Goal: Task Accomplishment & Management: Use online tool/utility

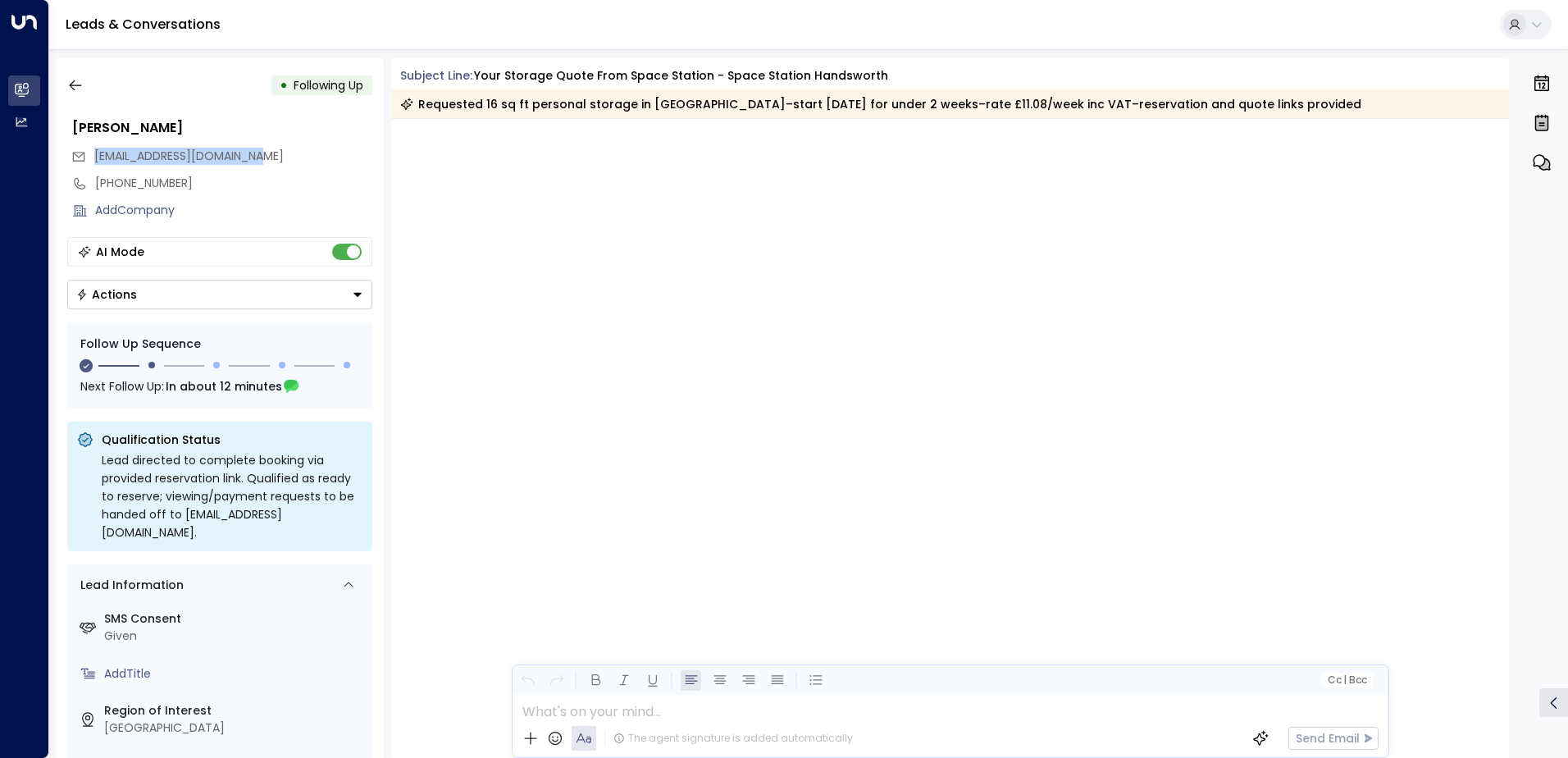
scroll to position [1301, 0]
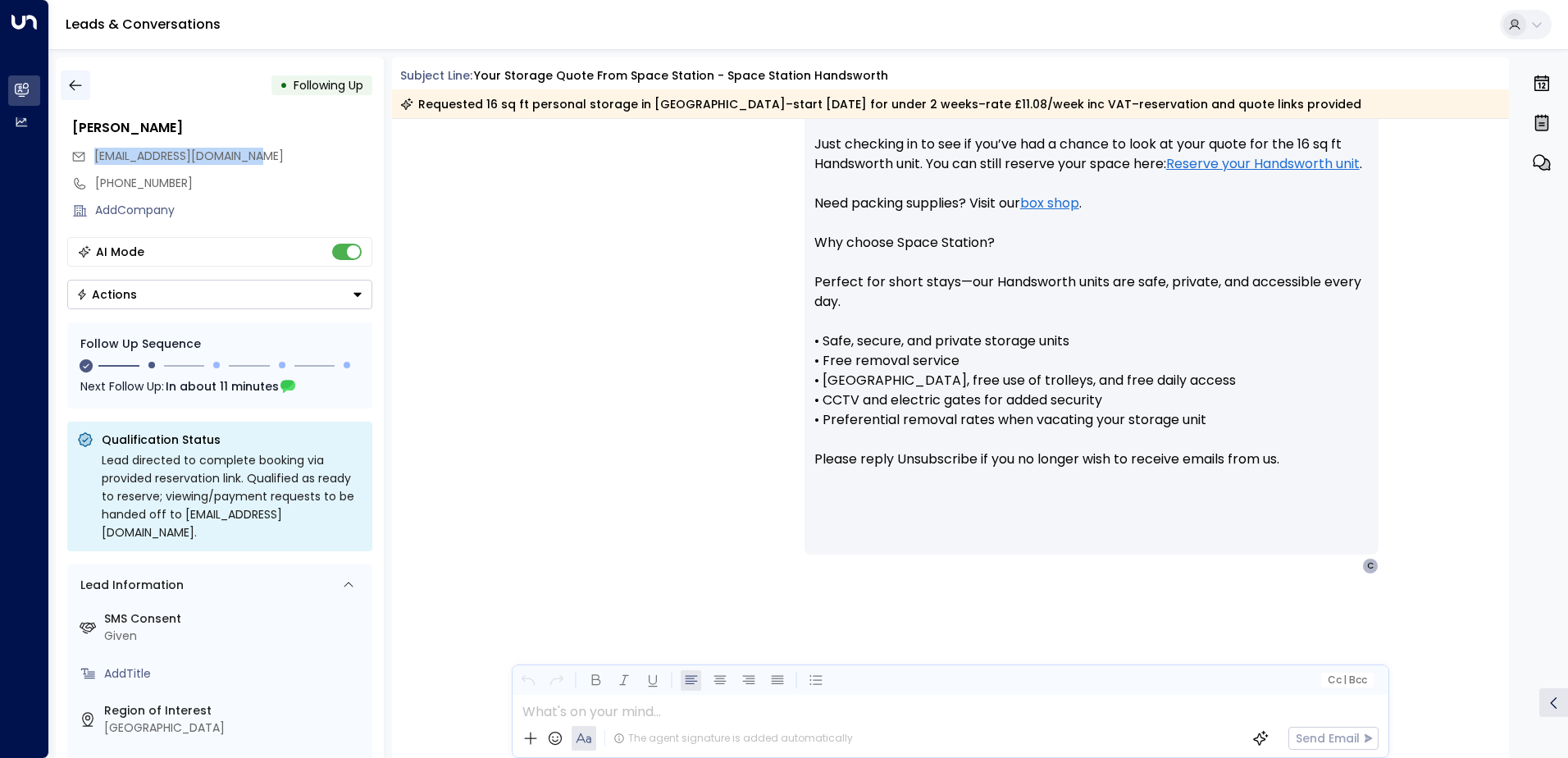
click at [77, 80] on icon "button" at bounding box center [75, 85] width 17 height 17
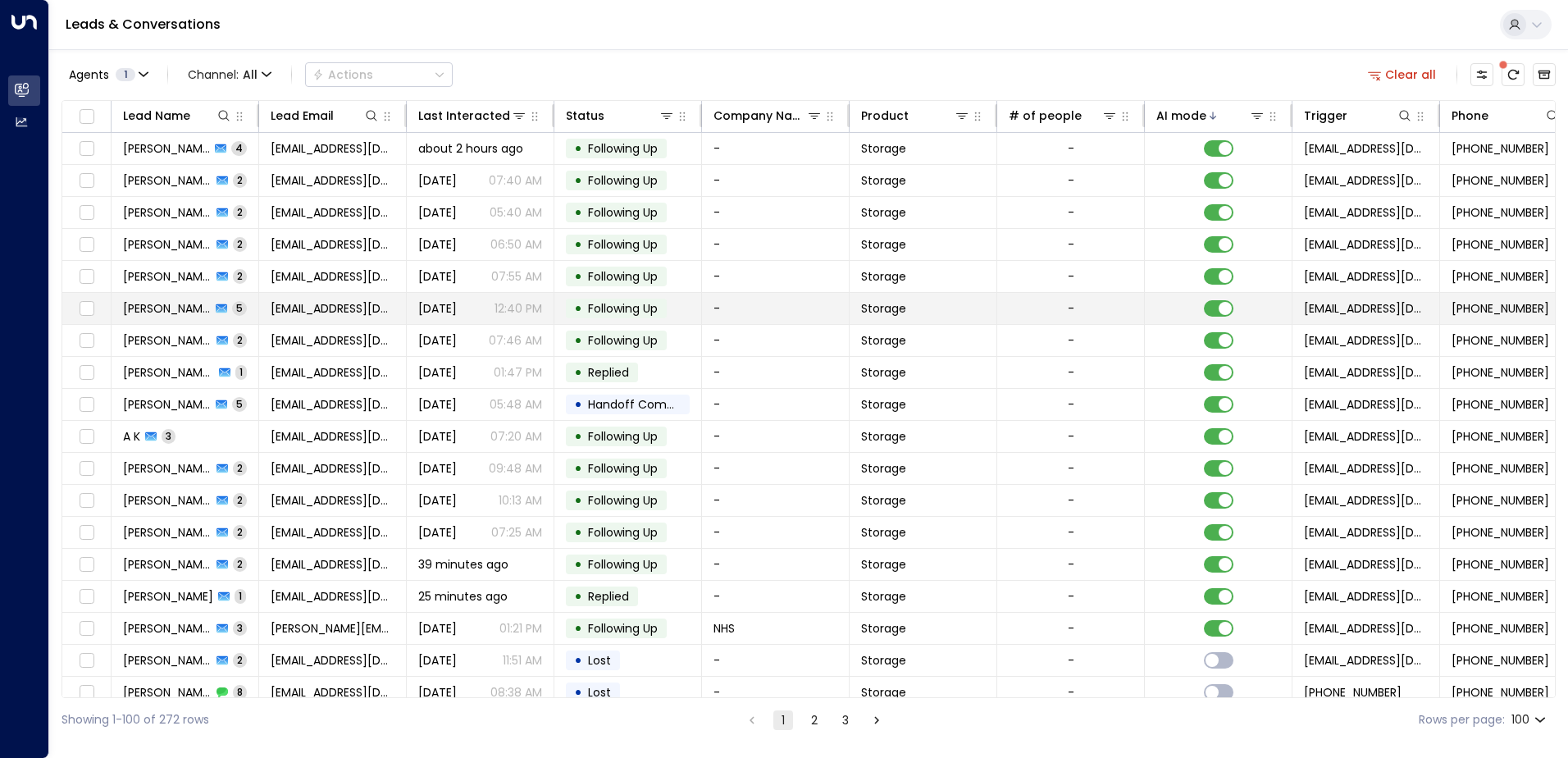
click at [232, 309] on td "[PERSON_NAME] 5" at bounding box center [185, 308] width 147 height 31
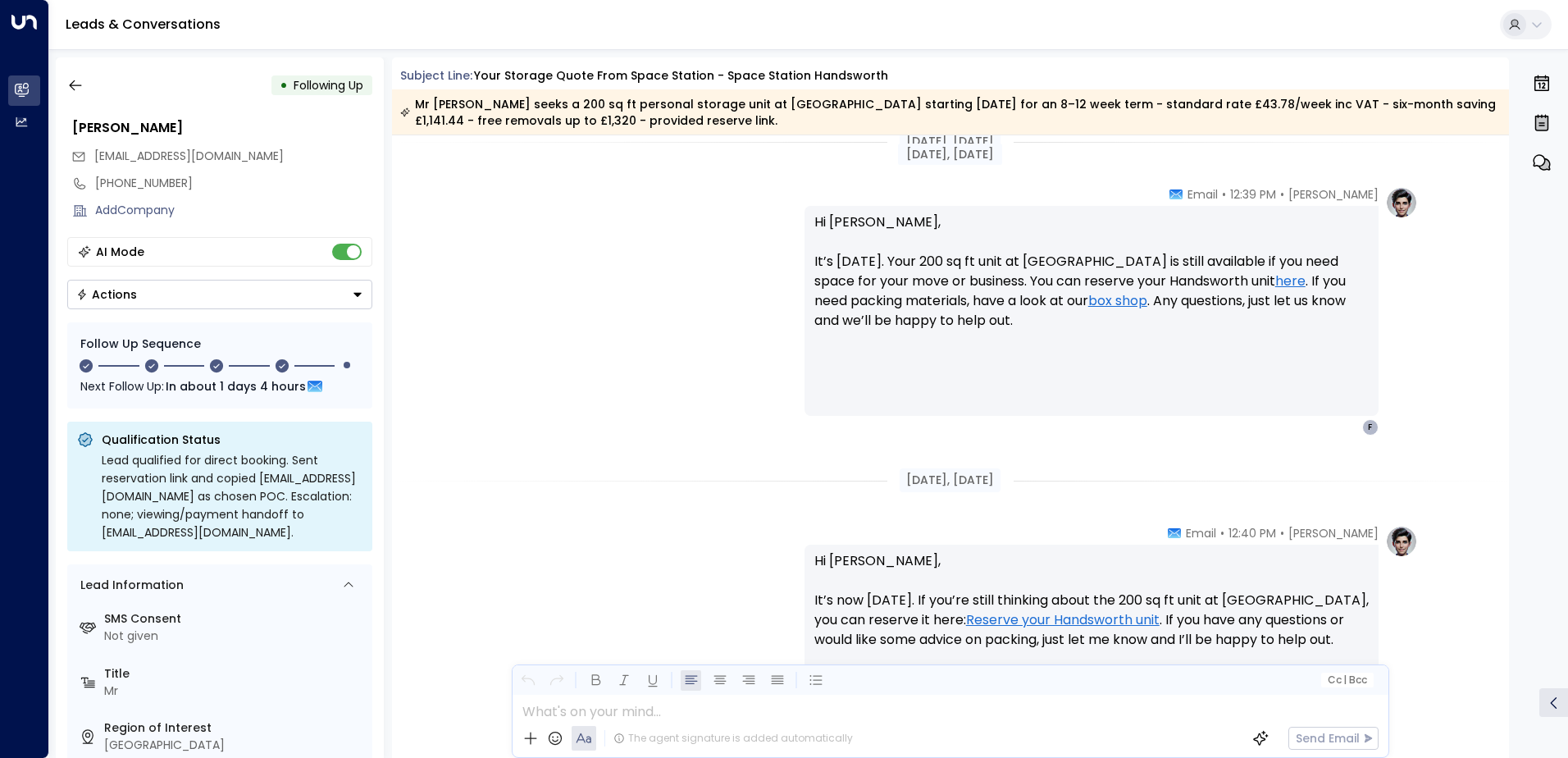
scroll to position [1973, 0]
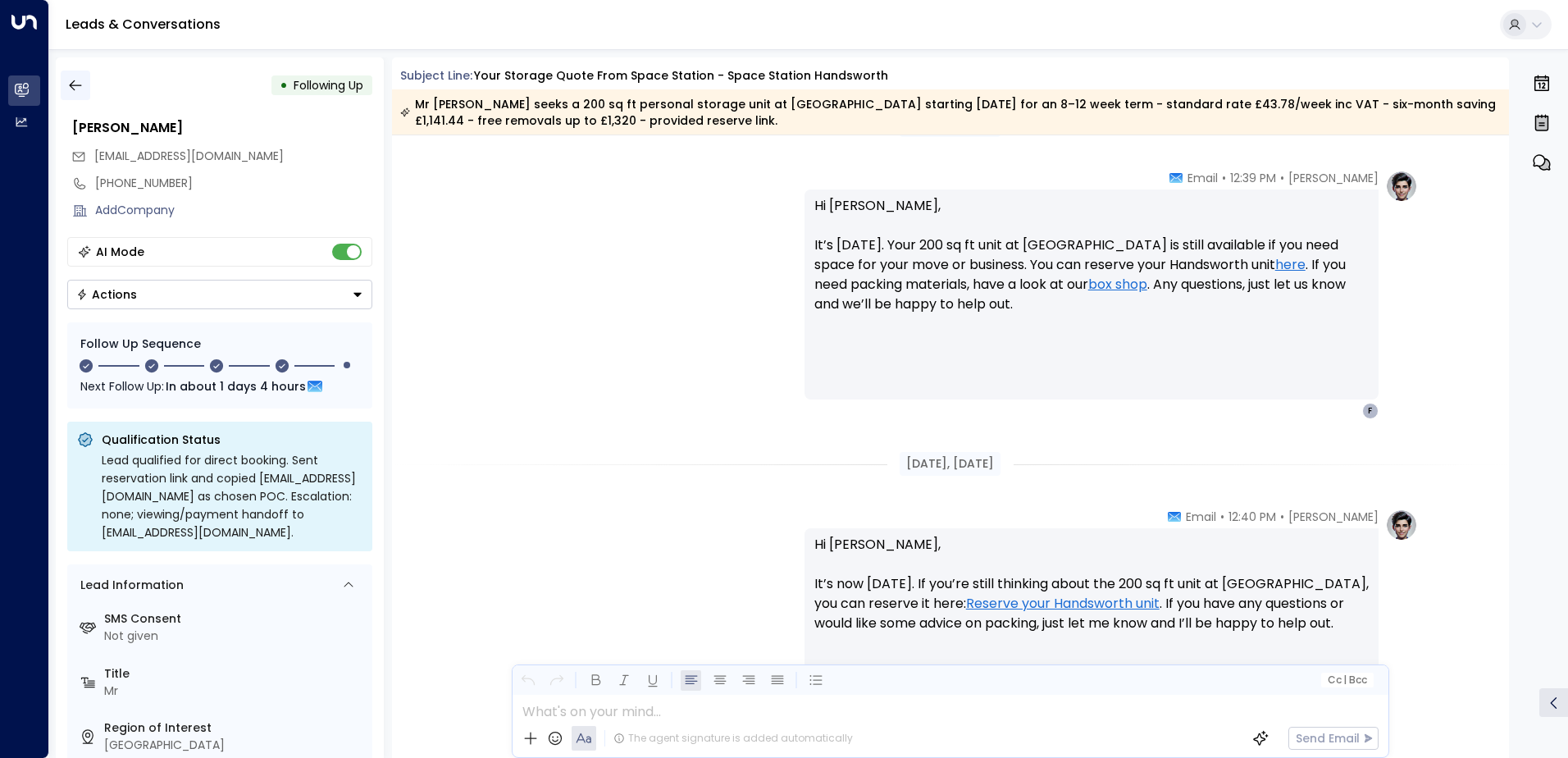
click at [67, 80] on icon "button" at bounding box center [75, 85] width 17 height 17
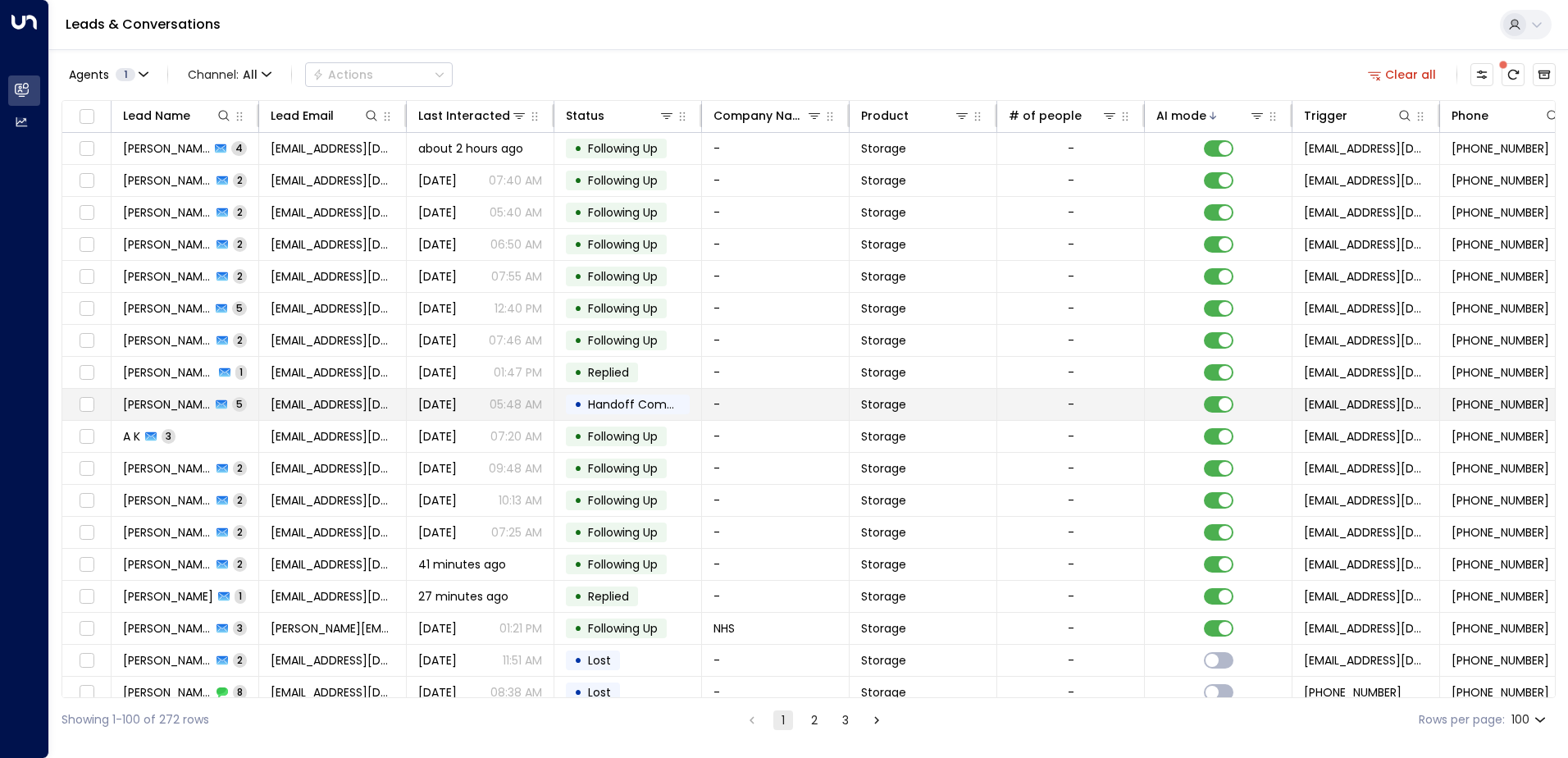
click at [237, 402] on td "[PERSON_NAME] 5" at bounding box center [185, 404] width 147 height 31
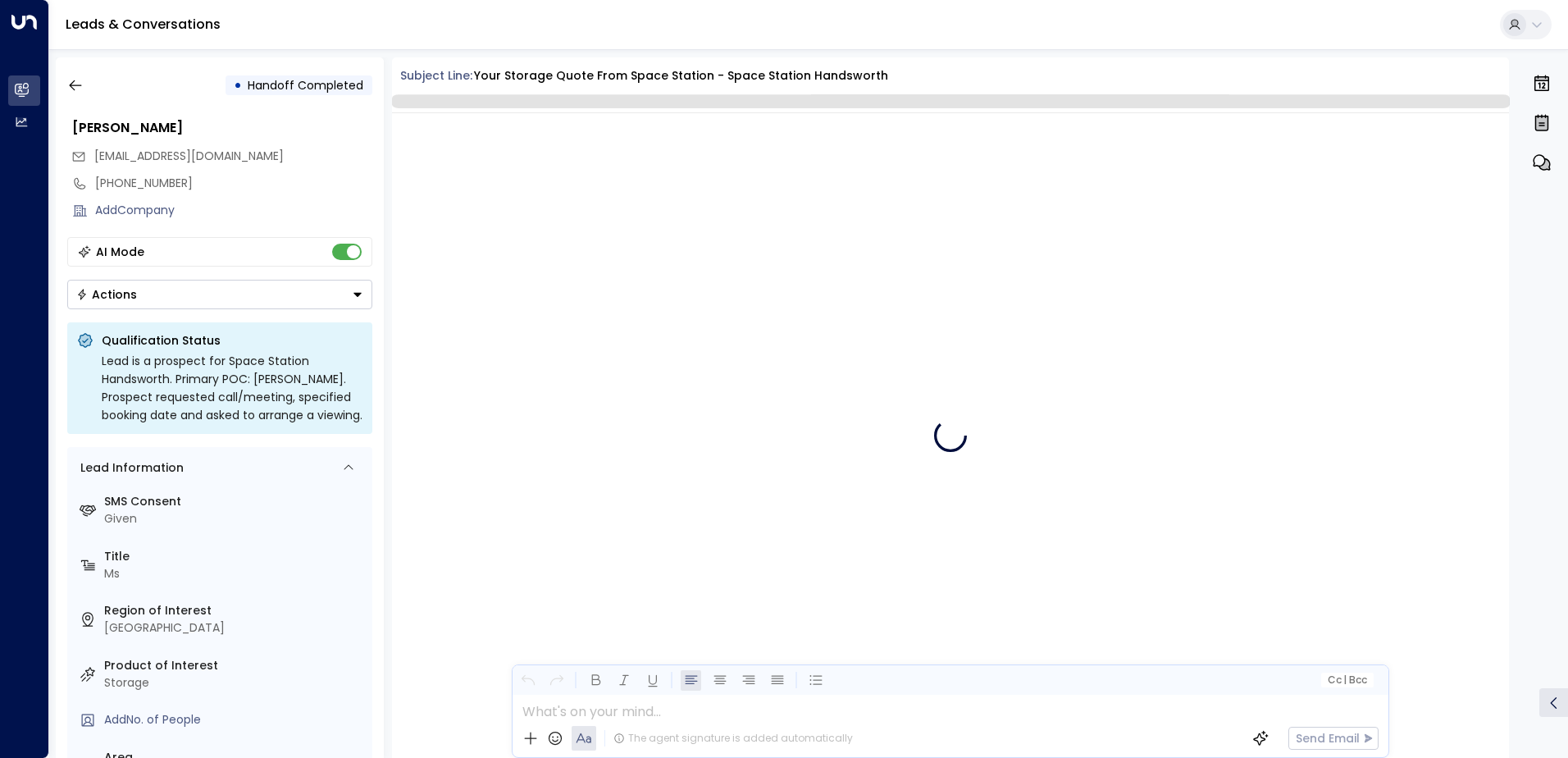
scroll to position [3112, 0]
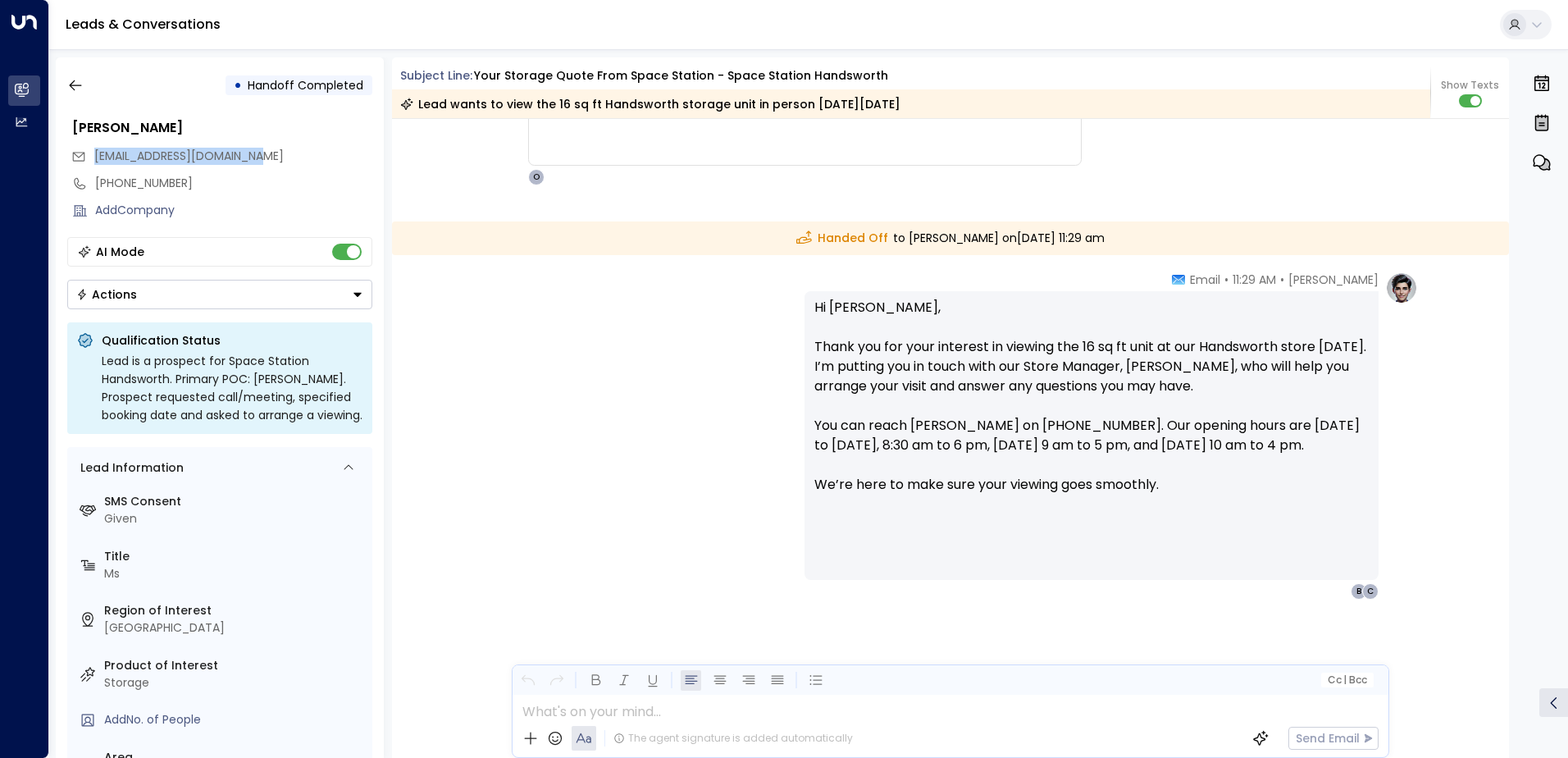
drag, startPoint x: 261, startPoint y: 157, endPoint x: 91, endPoint y: 152, distance: 170.1
click at [91, 152] on div "[EMAIL_ADDRESS][DOMAIN_NAME]" at bounding box center [221, 156] width 301 height 27
drag, startPoint x: 91, startPoint y: 152, endPoint x: 73, endPoint y: 89, distance: 65.5
click at [73, 89] on icon "button" at bounding box center [75, 85] width 12 height 10
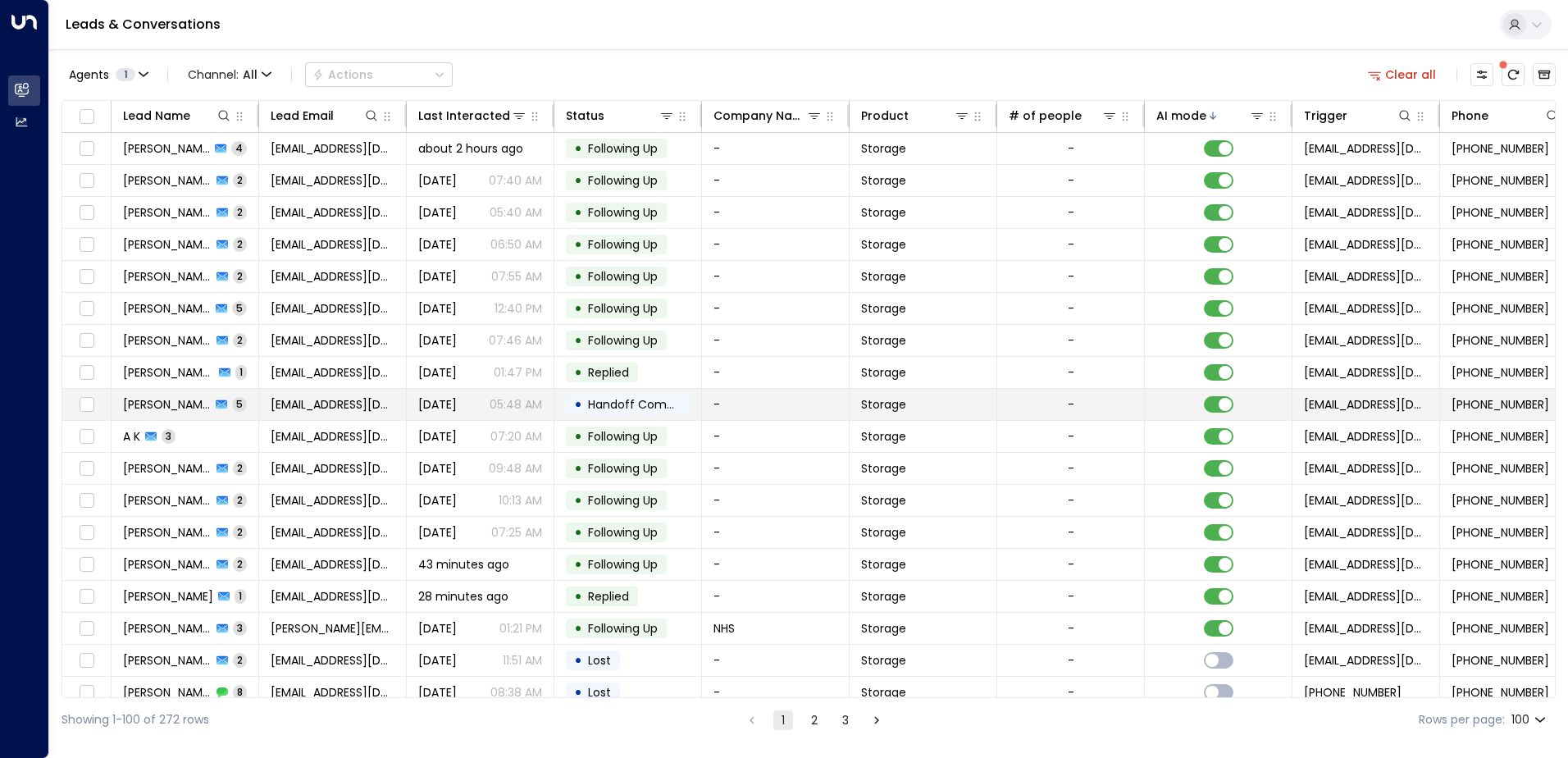
click at [236, 405] on td "[PERSON_NAME] 5" at bounding box center [185, 404] width 147 height 31
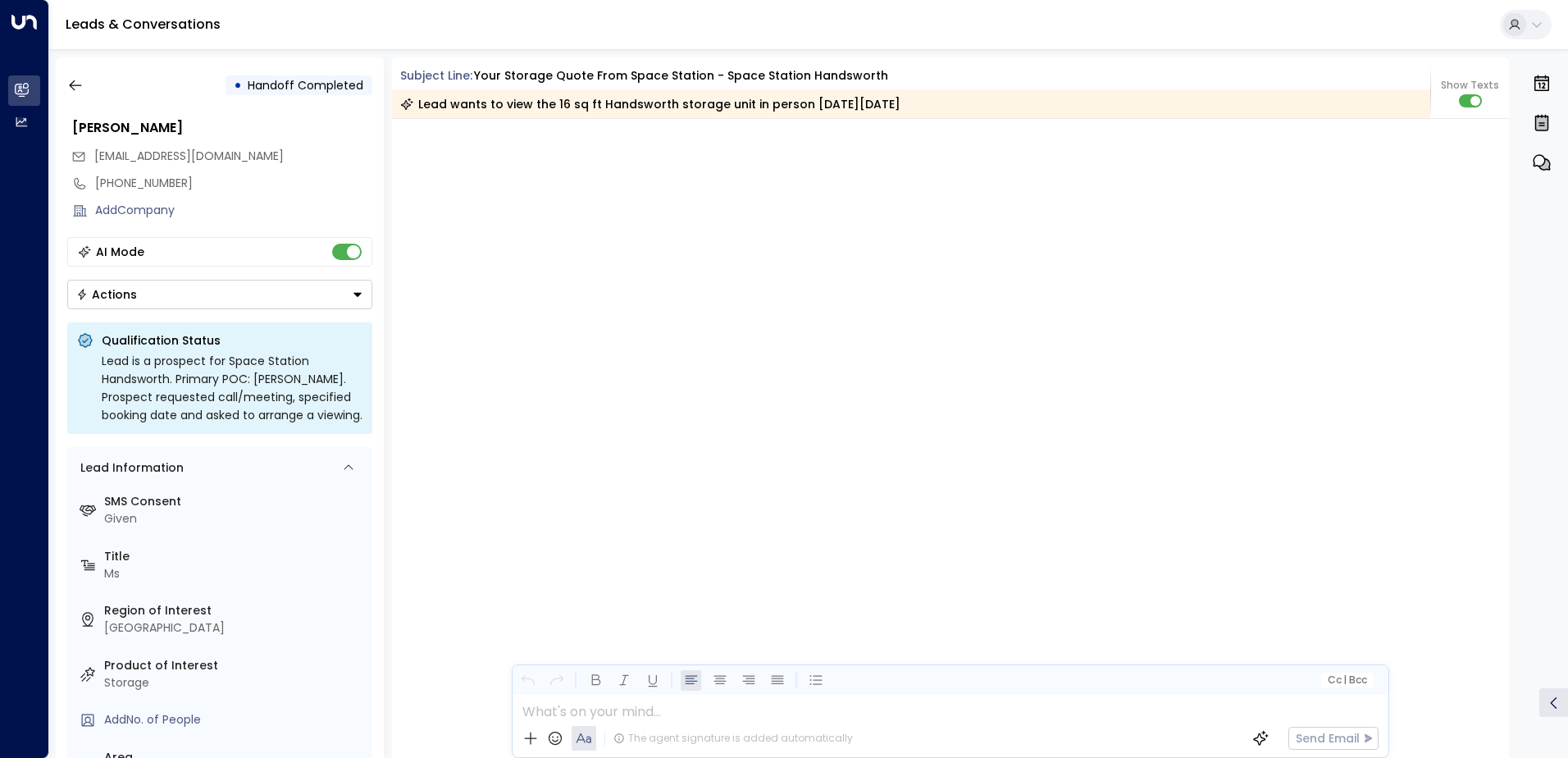
scroll to position [3036, 0]
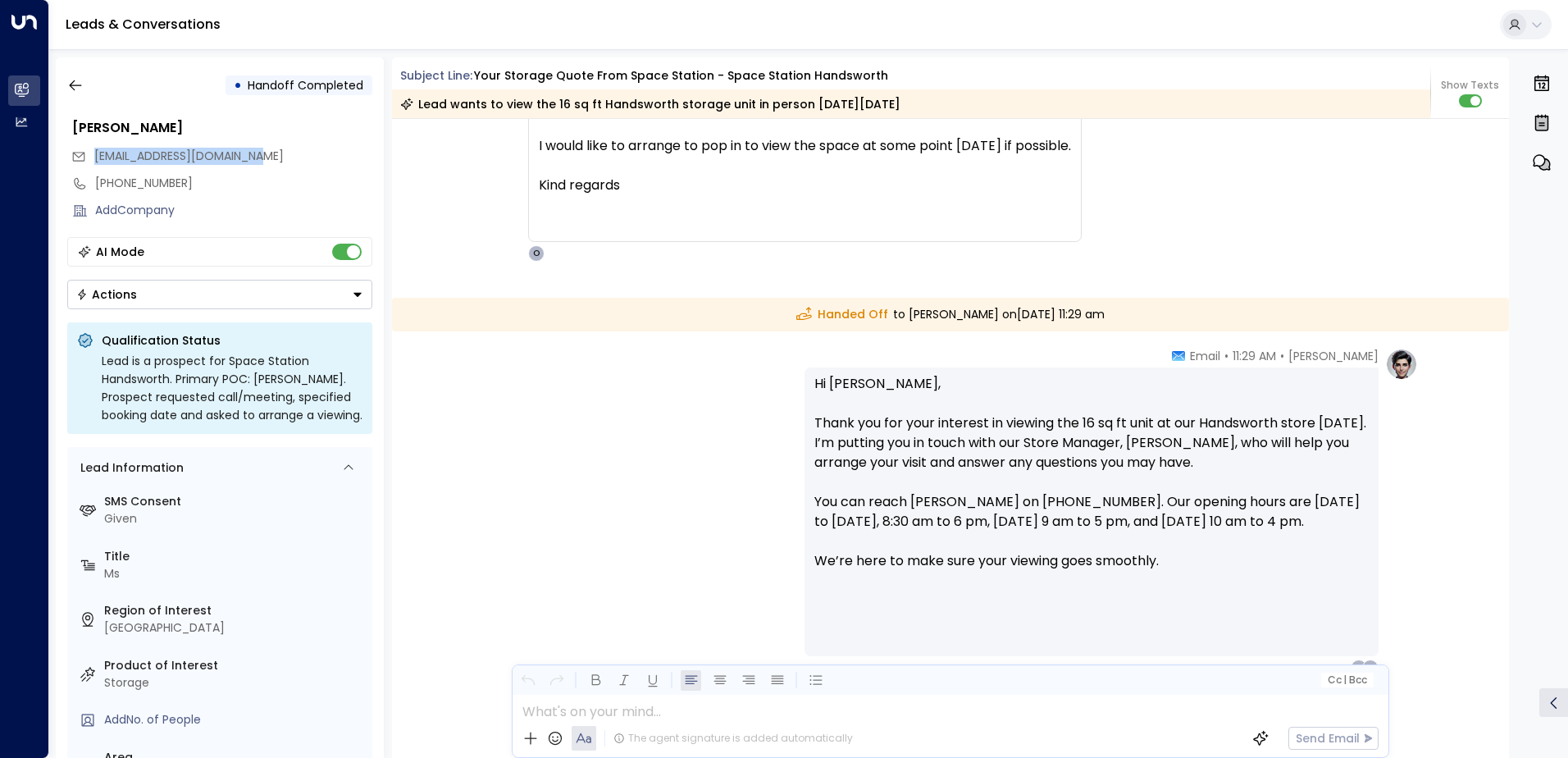
drag, startPoint x: 260, startPoint y: 155, endPoint x: 77, endPoint y: 153, distance: 183.0
click at [77, 153] on div "[EMAIL_ADDRESS][DOMAIN_NAME]" at bounding box center [221, 156] width 301 height 27
drag, startPoint x: 77, startPoint y: 153, endPoint x: 145, endPoint y: 159, distance: 68.3
copy span "[EMAIL_ADDRESS][DOMAIN_NAME]"
click at [72, 83] on icon "button" at bounding box center [75, 85] width 12 height 10
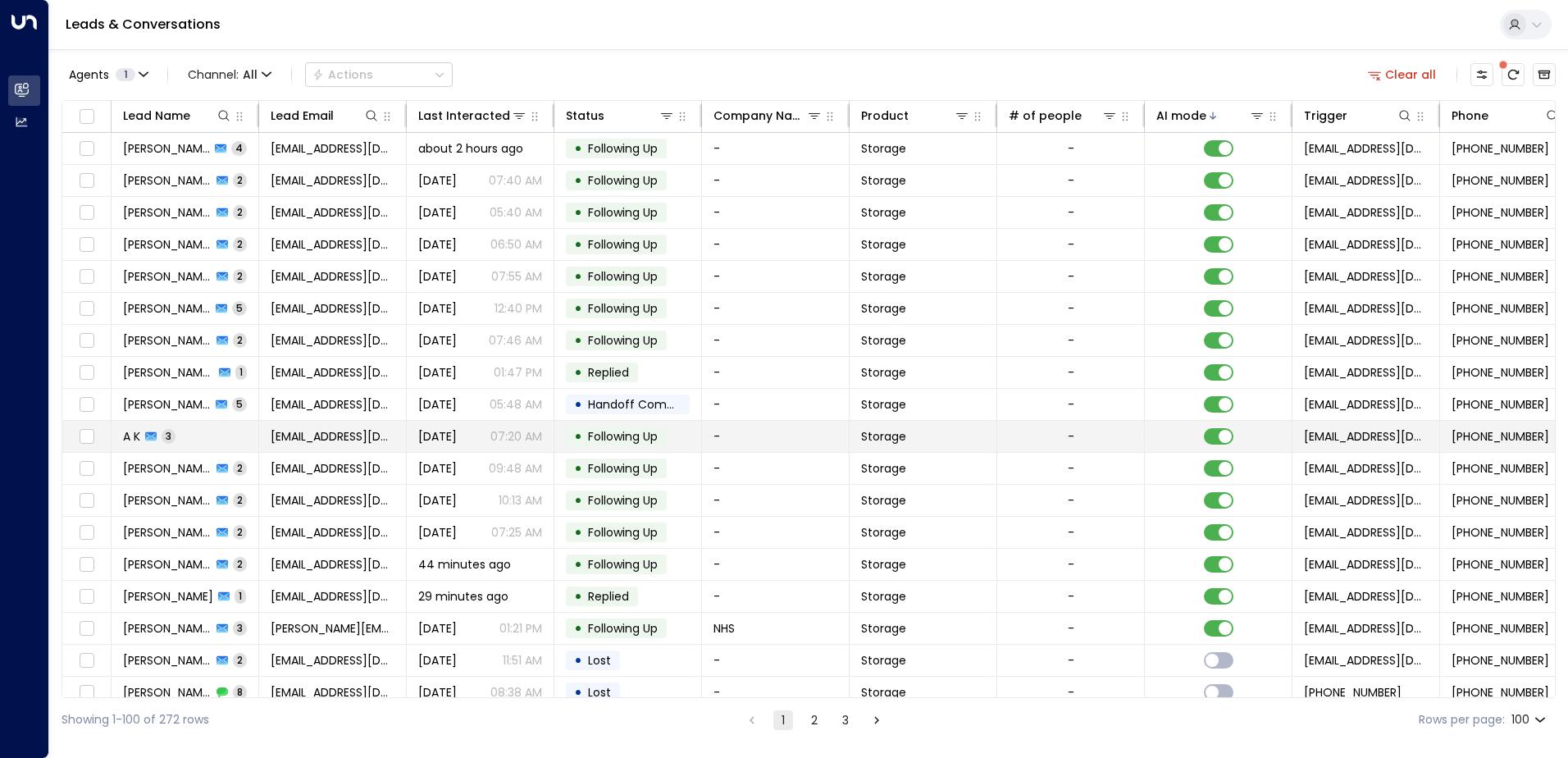
click at [233, 439] on td "A K 3" at bounding box center [185, 437] width 147 height 31
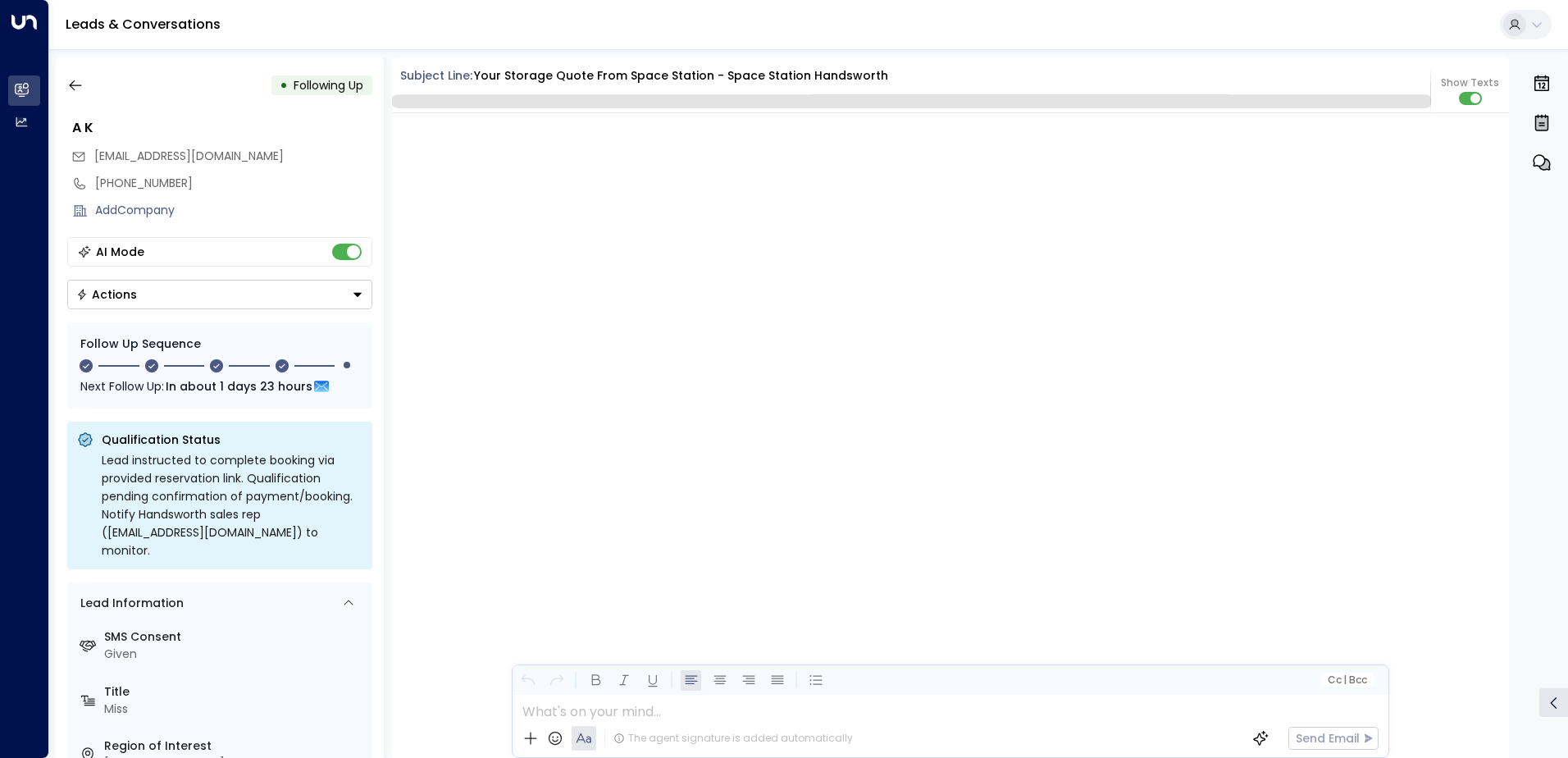
scroll to position [2170, 0]
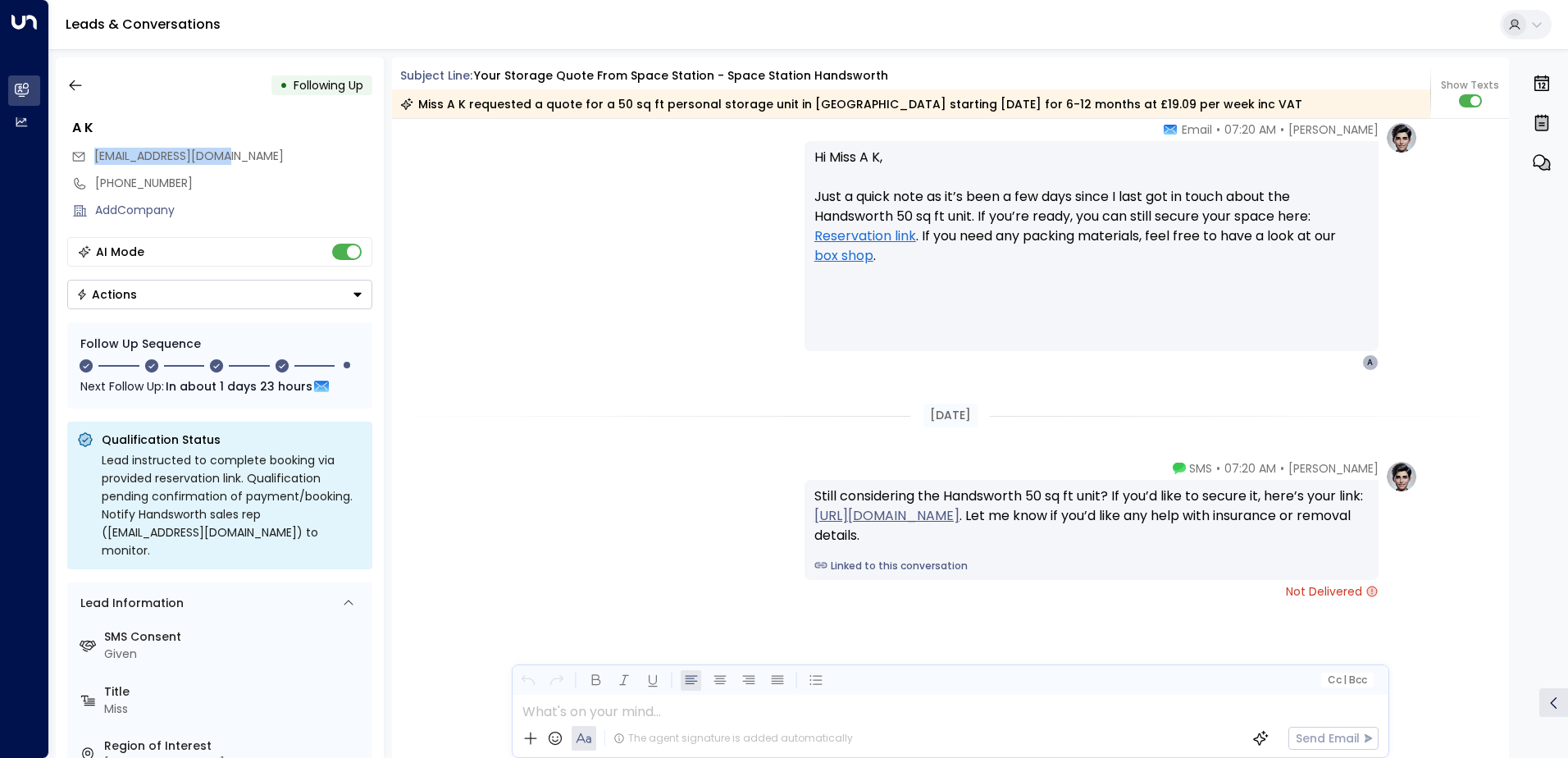
drag, startPoint x: 235, startPoint y: 152, endPoint x: 97, endPoint y: 166, distance: 138.7
click at [97, 166] on div "[EMAIL_ADDRESS][DOMAIN_NAME]" at bounding box center [221, 156] width 301 height 27
drag, startPoint x: 97, startPoint y: 166, endPoint x: 189, endPoint y: 159, distance: 92.3
copy span "[EMAIL_ADDRESS][DOMAIN_NAME]"
click at [77, 81] on icon "button" at bounding box center [75, 85] width 17 height 17
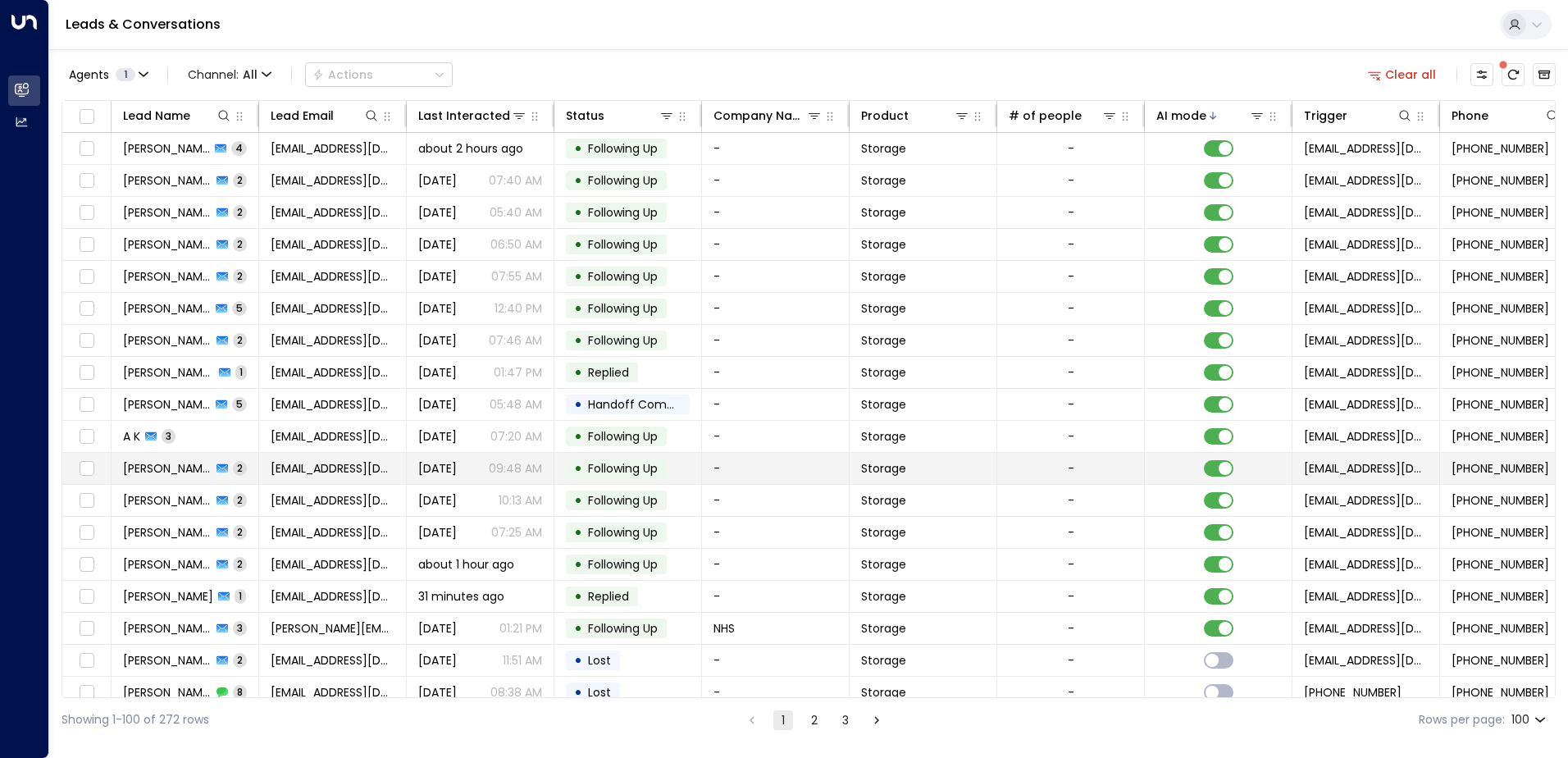
click at [233, 468] on span "2" at bounding box center [240, 468] width 14 height 14
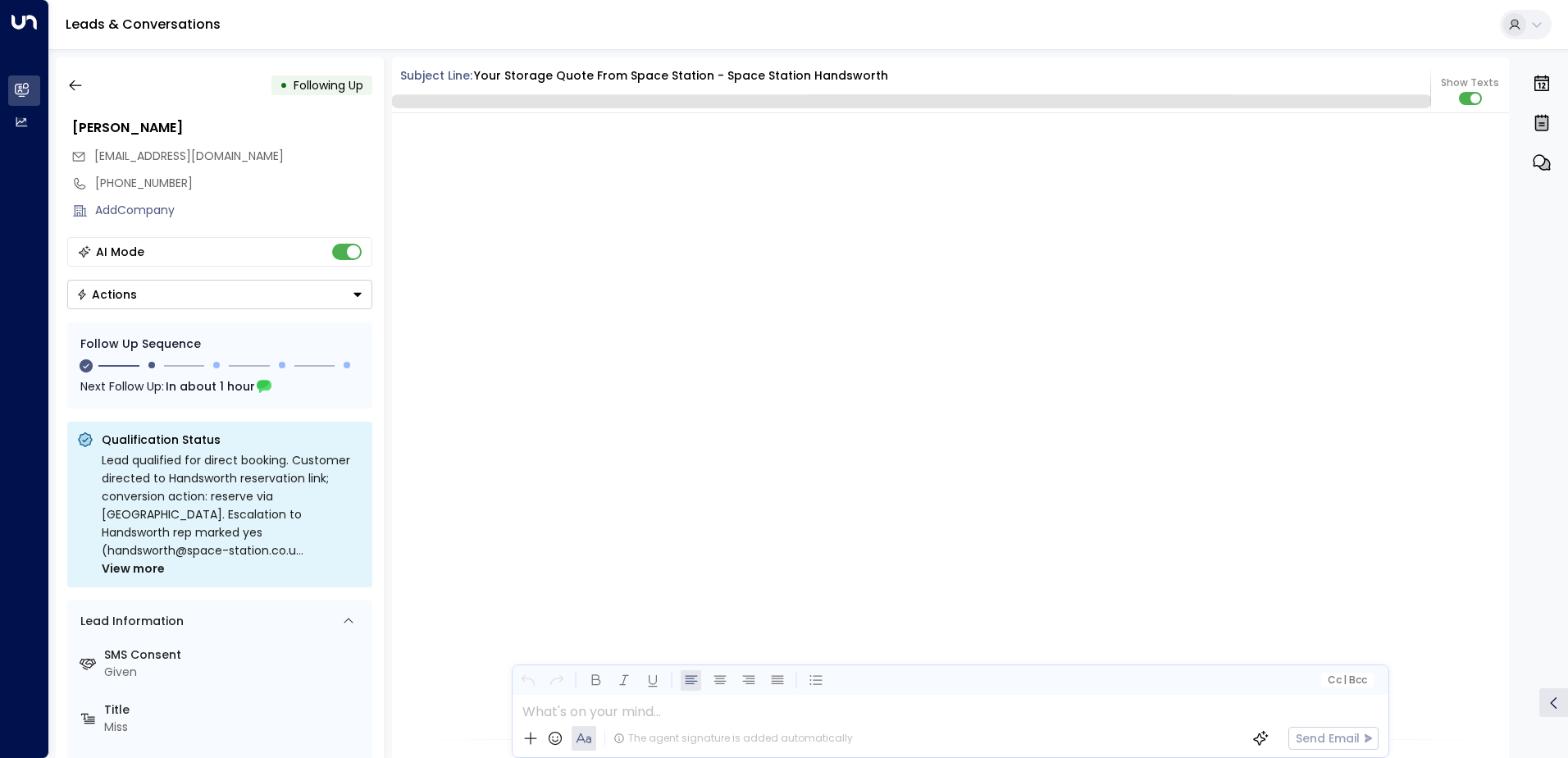
scroll to position [1754, 0]
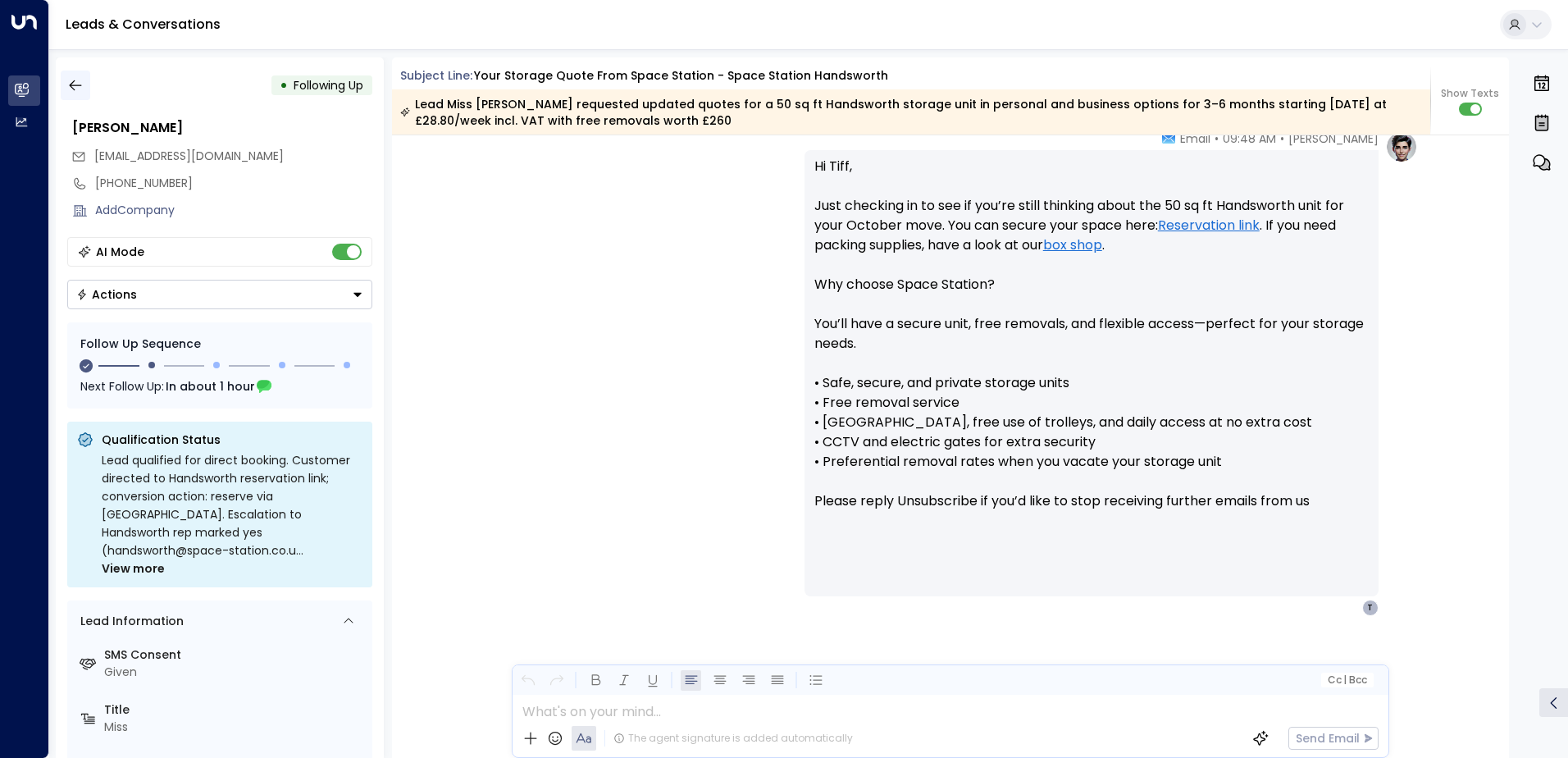
click at [78, 83] on icon "button" at bounding box center [75, 85] width 17 height 17
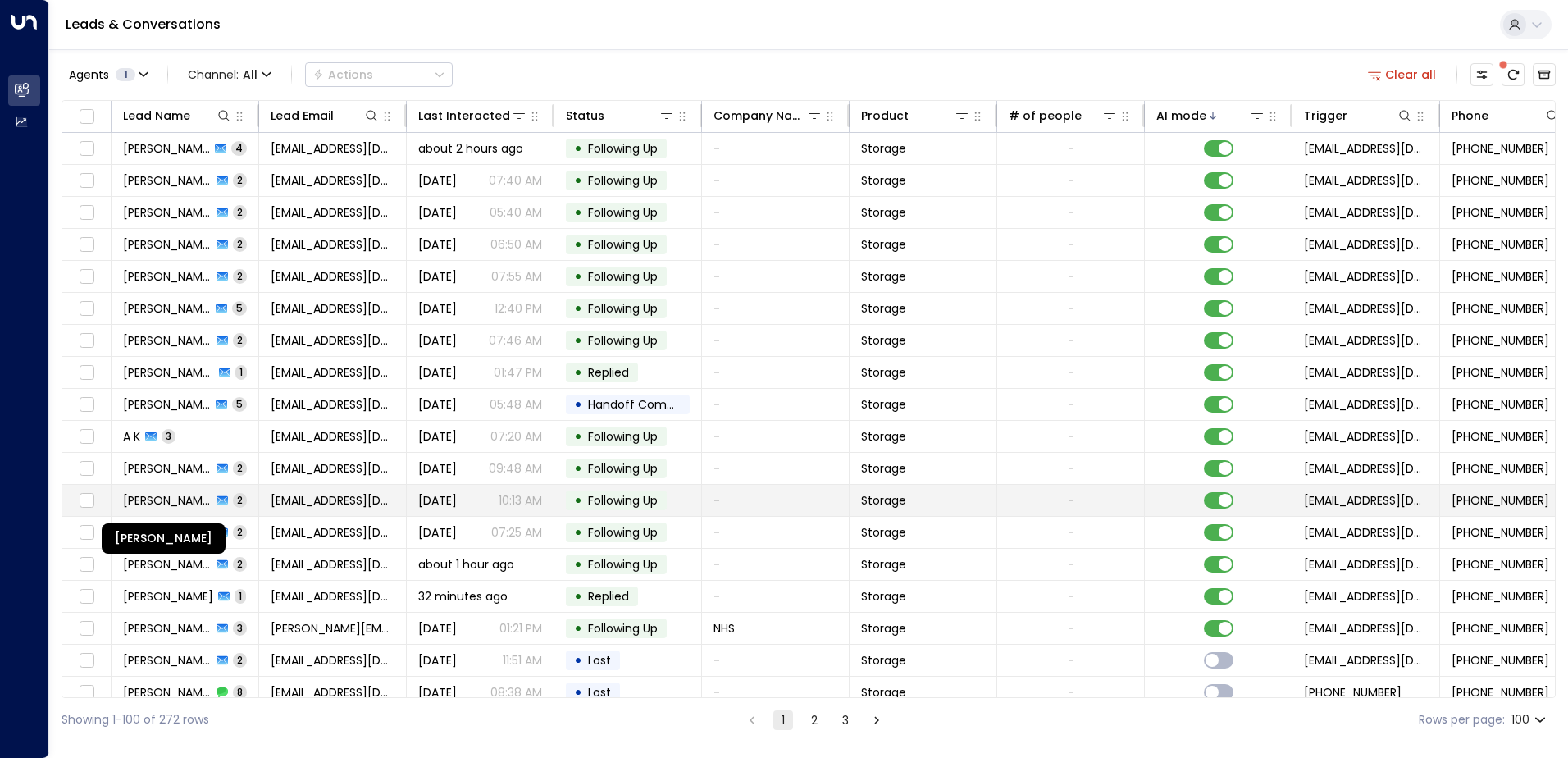
click at [174, 497] on span "[PERSON_NAME]" at bounding box center [167, 500] width 89 height 17
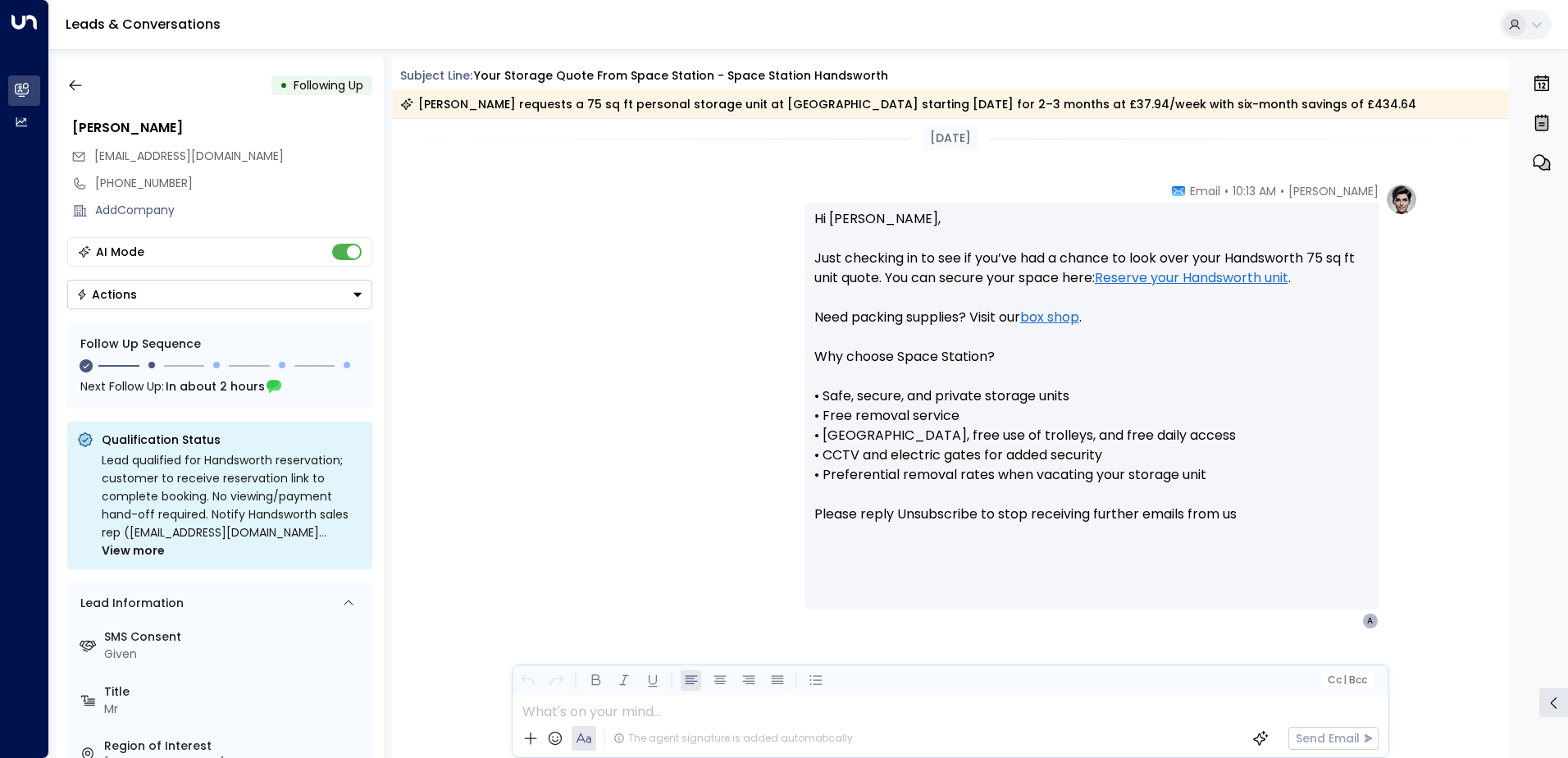
scroll to position [1360, 0]
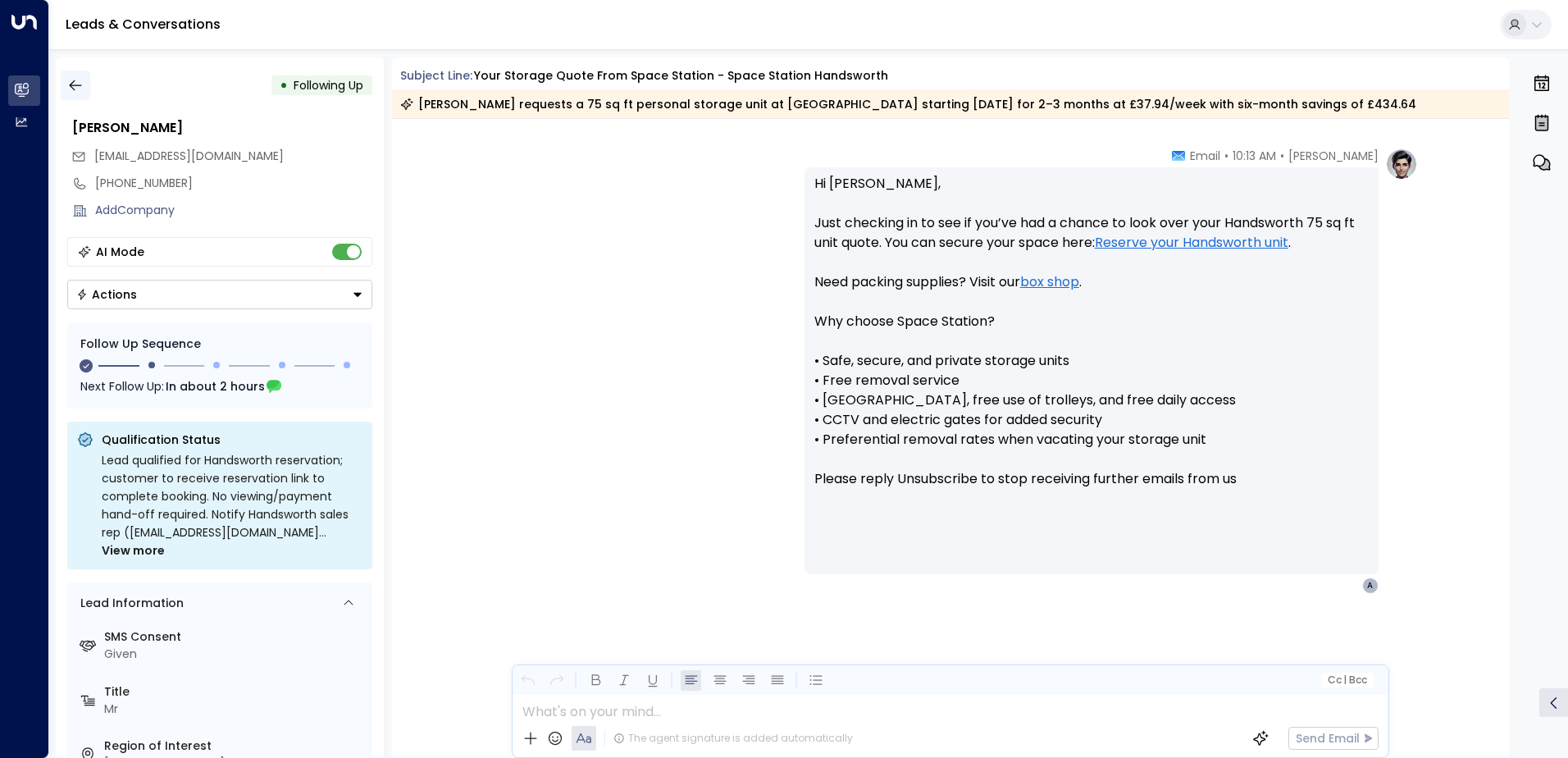
click at [77, 85] on icon "button" at bounding box center [75, 85] width 12 height 10
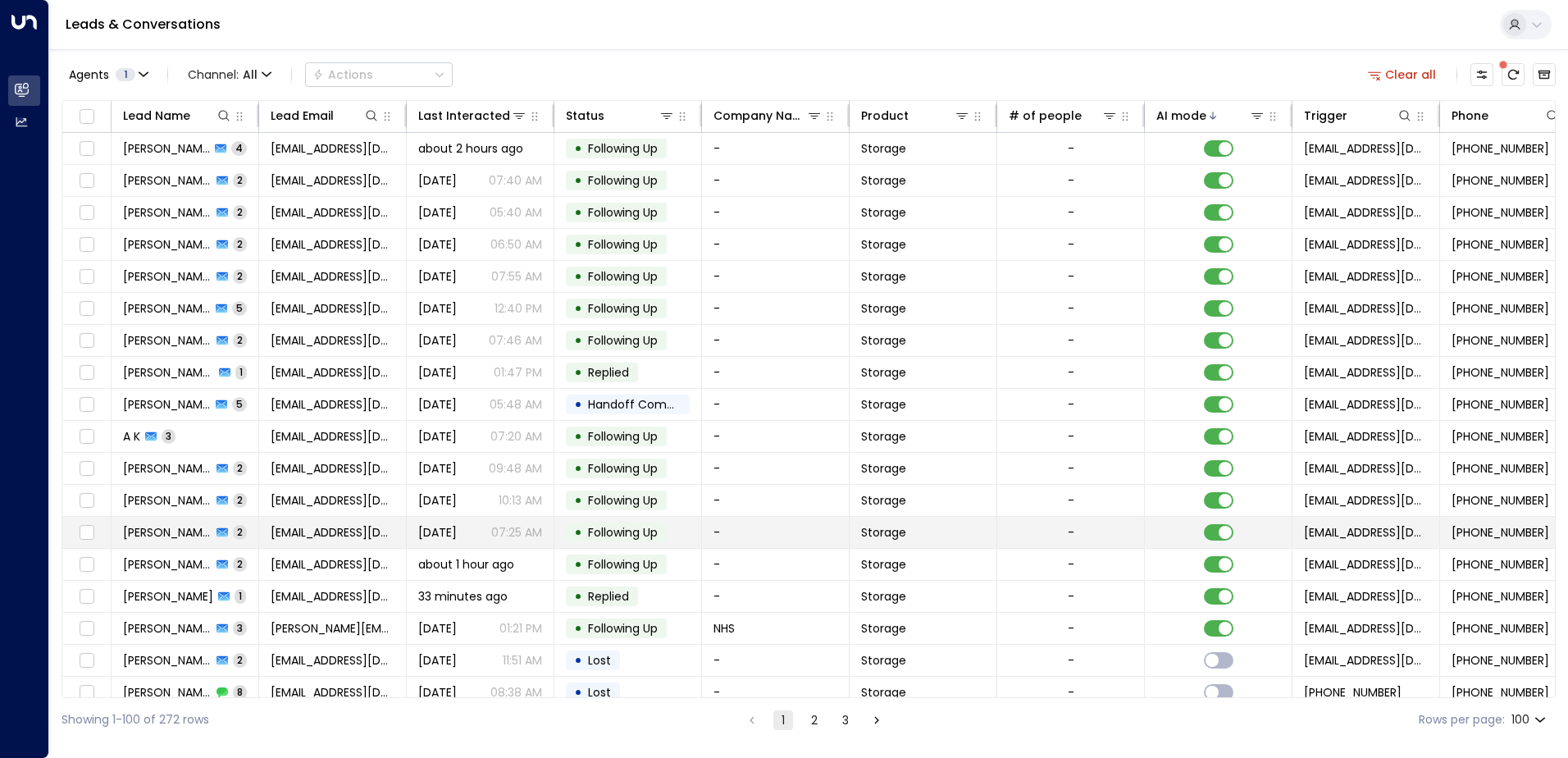
click at [255, 531] on td "[PERSON_NAME] 2" at bounding box center [185, 532] width 147 height 31
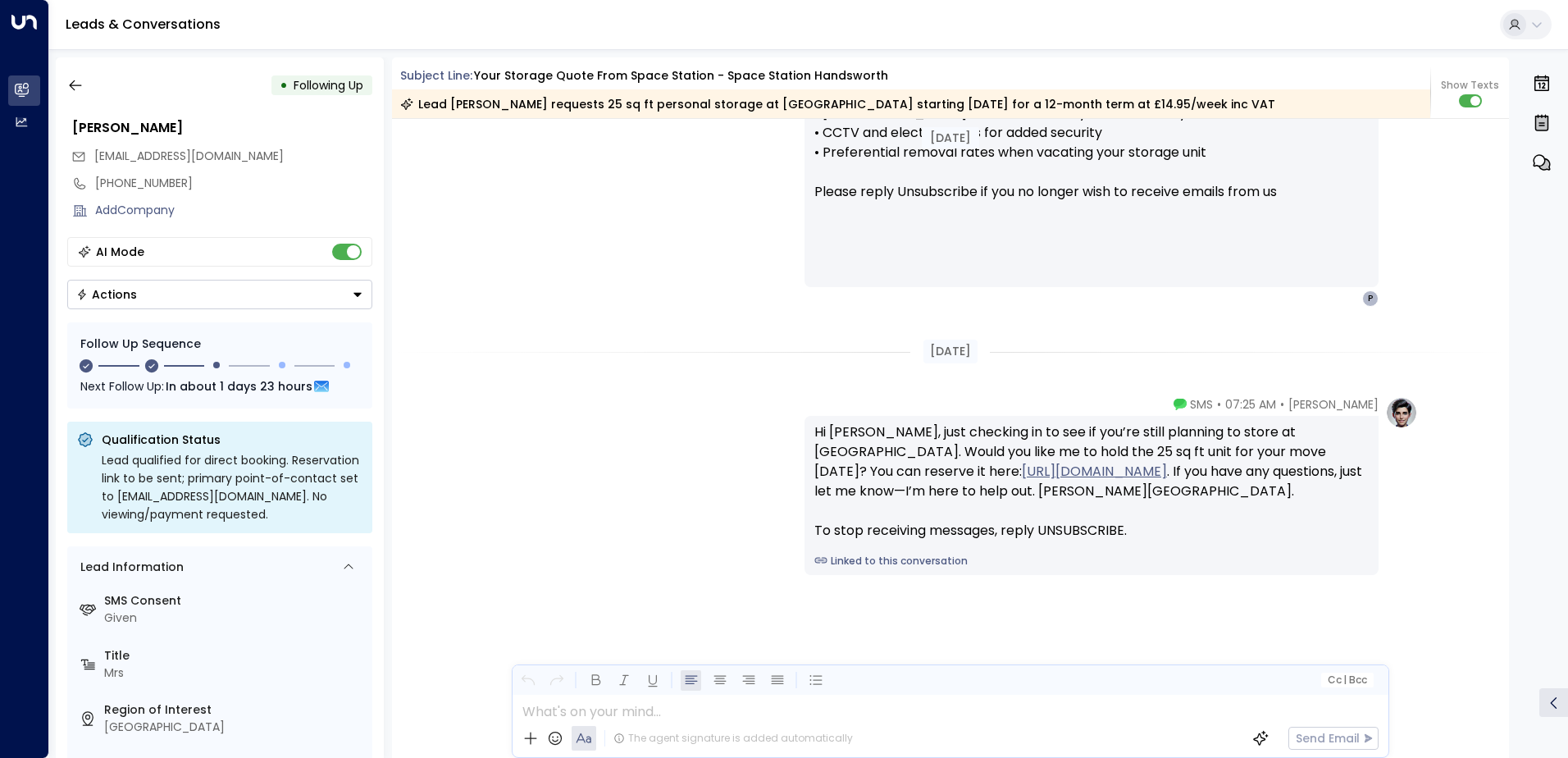
scroll to position [1628, 0]
click at [81, 83] on icon "button" at bounding box center [75, 85] width 17 height 17
